Goal: Information Seeking & Learning: Understand process/instructions

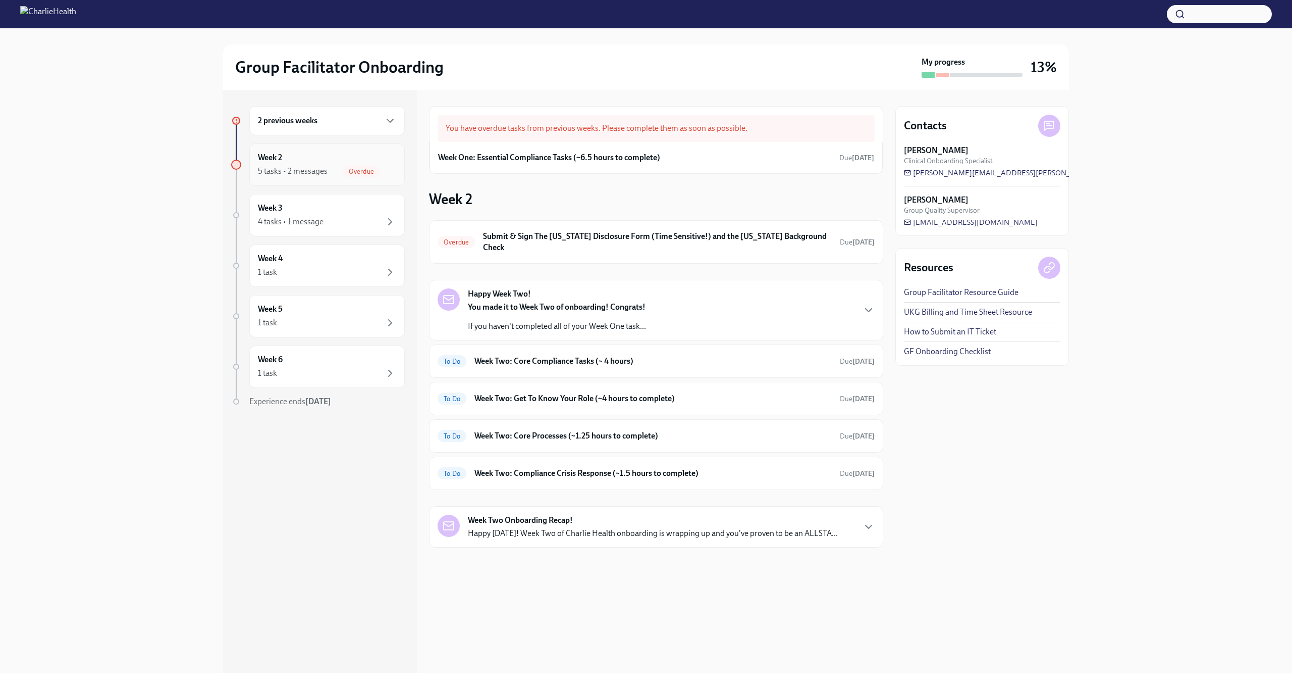
click at [338, 168] on div "5 tasks • 2 messages Overdue" at bounding box center [327, 171] width 138 height 12
click at [365, 122] on div "2 previous weeks" at bounding box center [327, 121] width 138 height 12
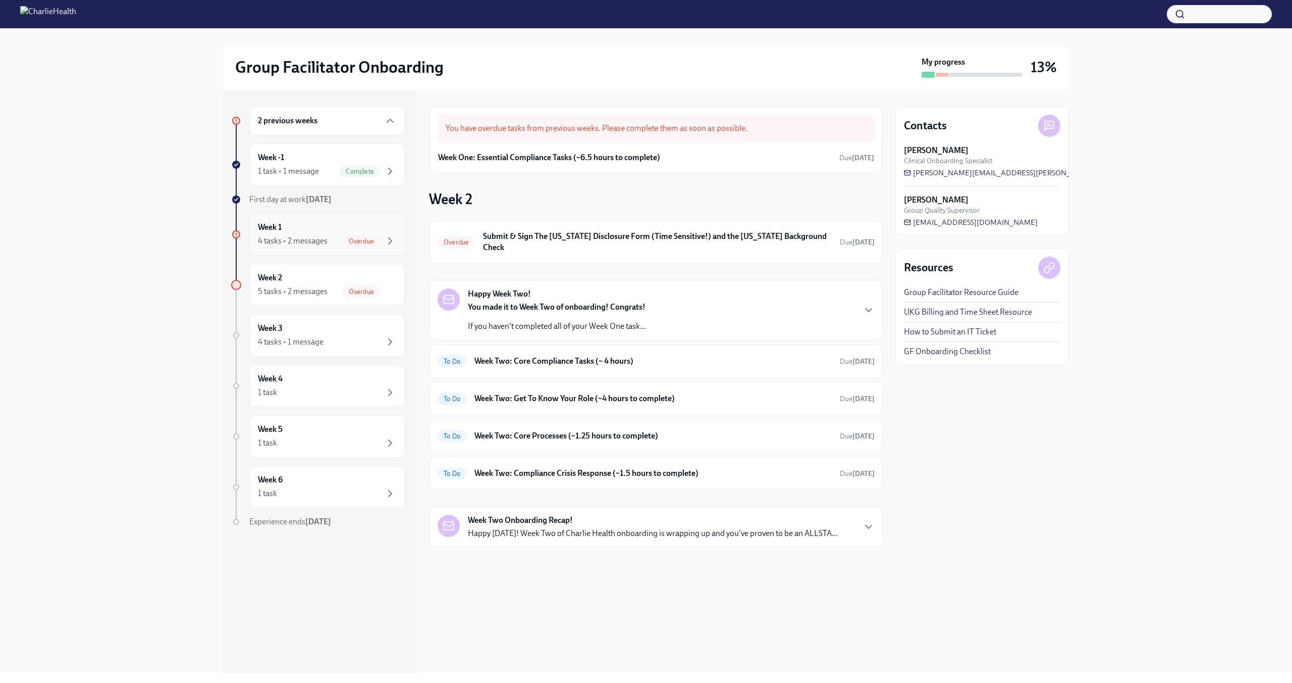
click at [324, 230] on div "Week 1 4 tasks • 2 messages Overdue" at bounding box center [327, 234] width 138 height 25
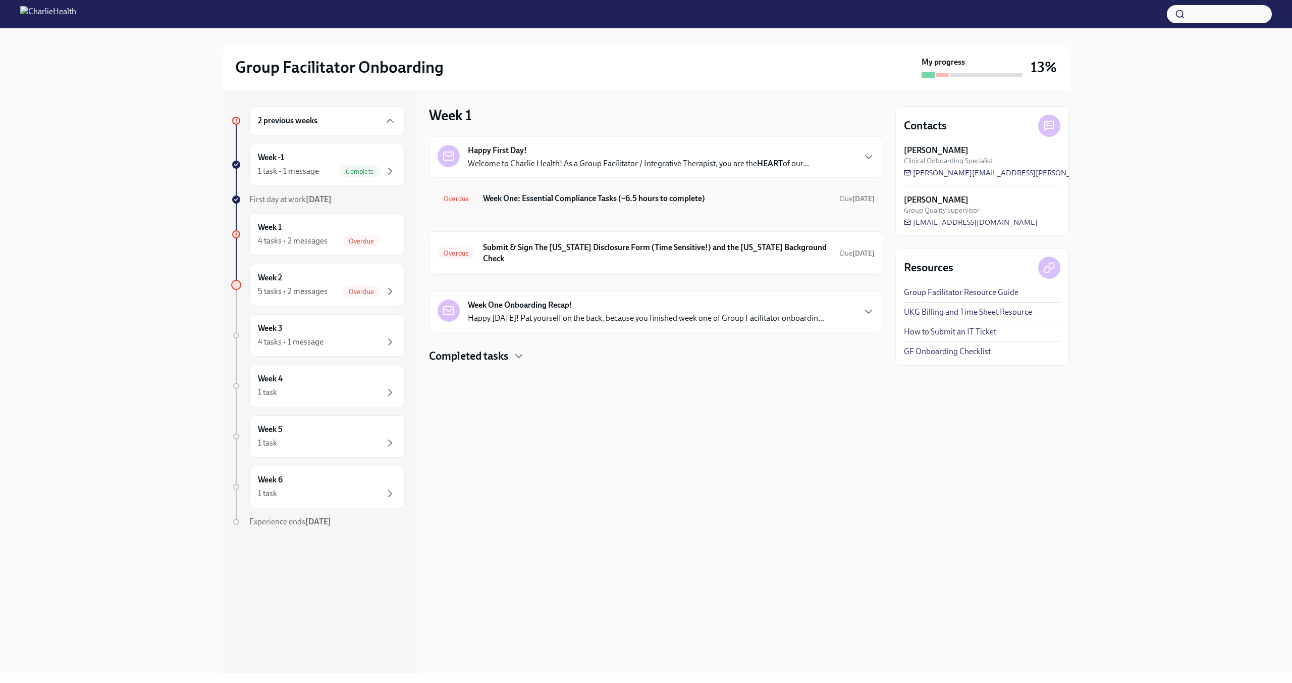
click at [522, 201] on h6 "Week One: Essential Compliance Tasks (~6.5 hours to complete)" at bounding box center [657, 198] width 349 height 11
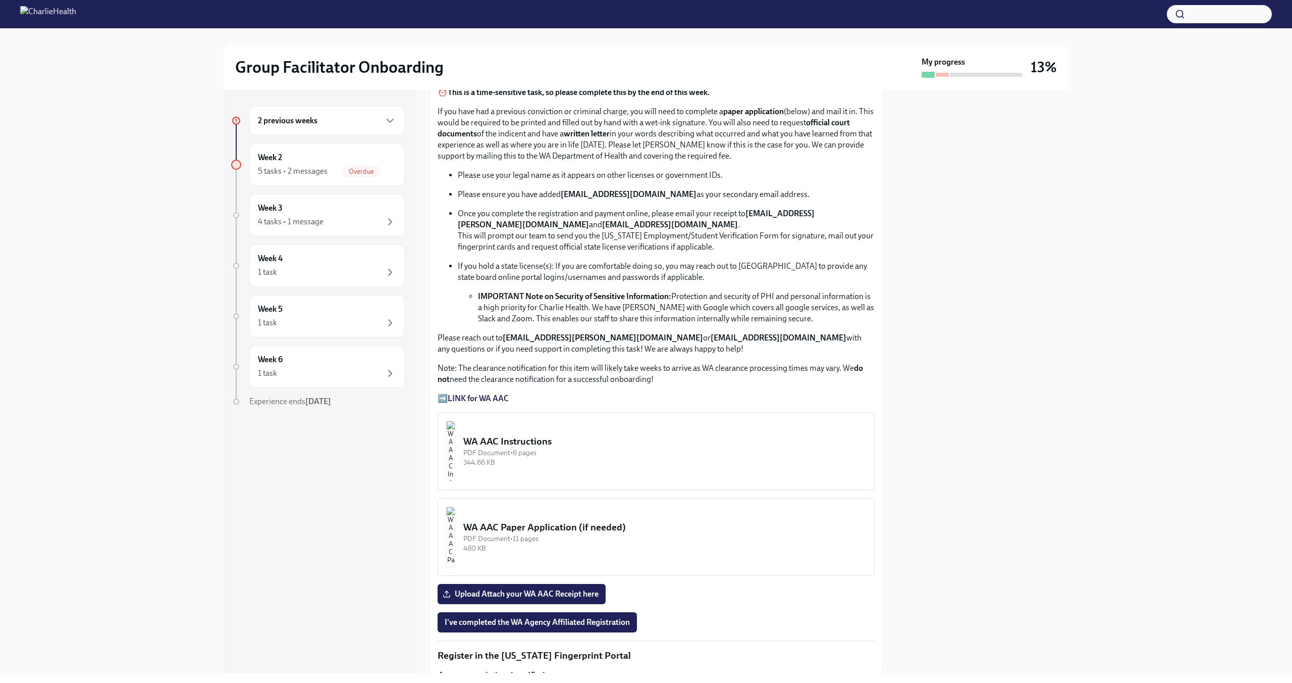
scroll to position [536, 0]
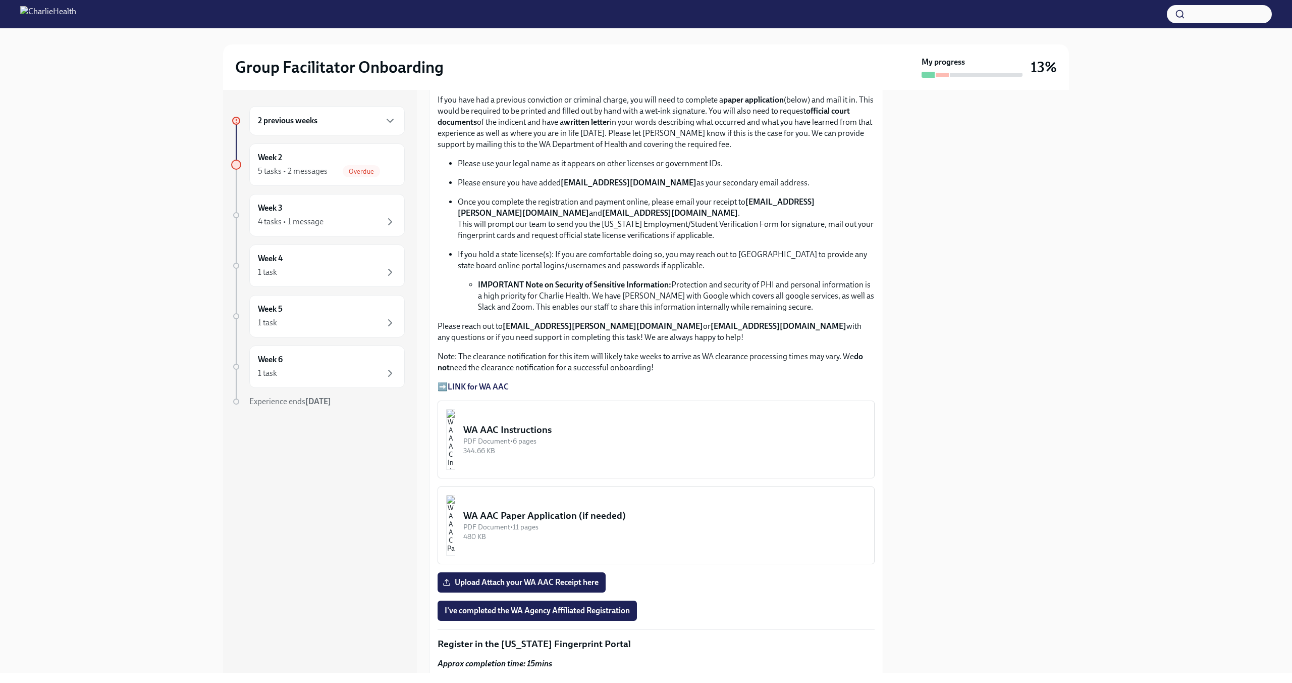
click at [527, 427] on div "WA AAC Instructions" at bounding box center [664, 429] width 403 height 13
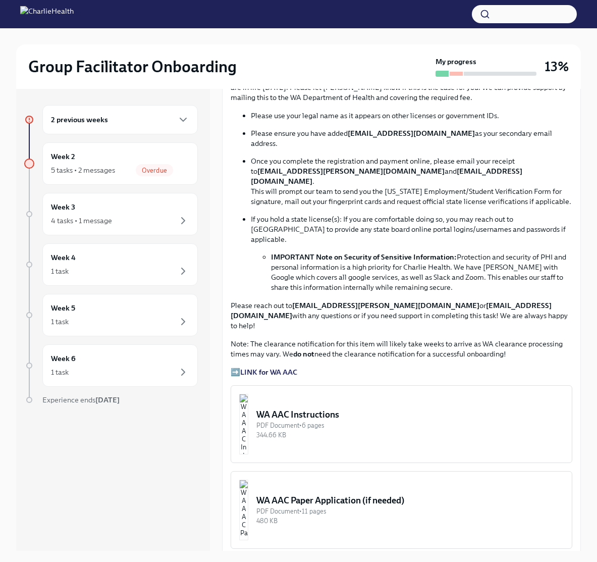
scroll to position [566, 0]
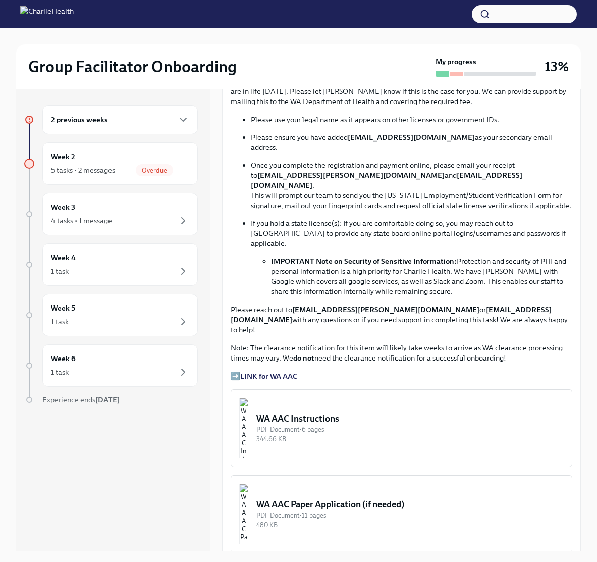
click at [262, 372] on strong "LINK for WA AAC" at bounding box center [268, 376] width 57 height 9
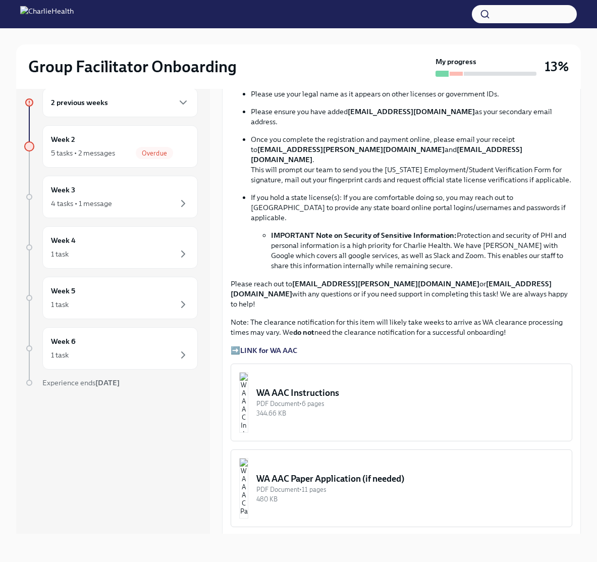
scroll to position [750, 0]
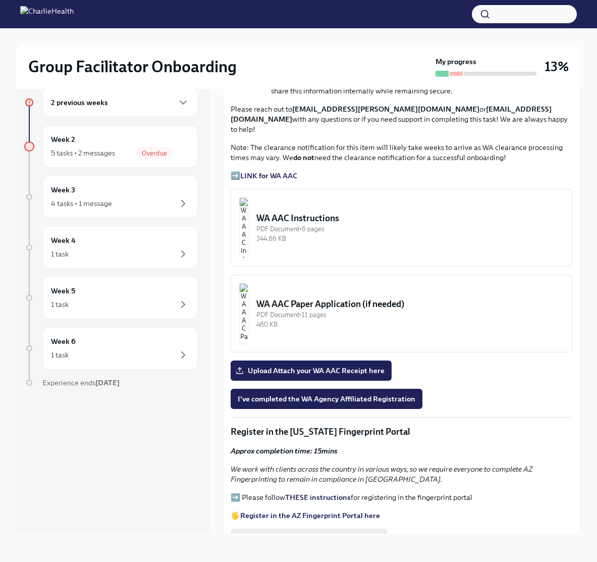
click at [340, 224] on div "PDF Document • 6 pages" at bounding box center [409, 229] width 307 height 10
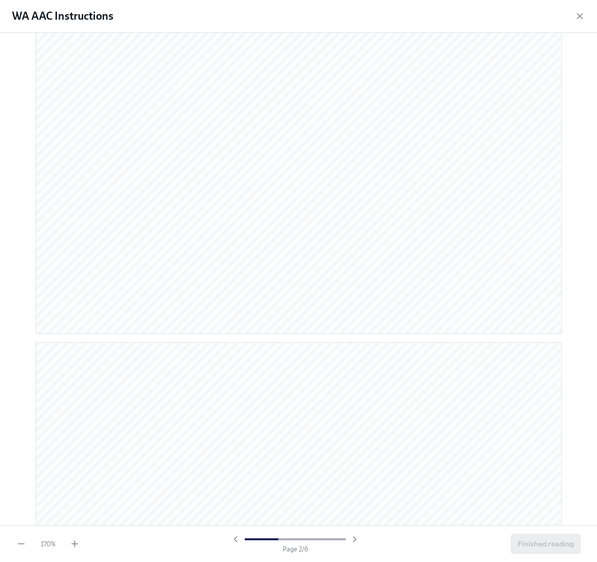
scroll to position [0, 0]
